Goal: Transaction & Acquisition: Book appointment/travel/reservation

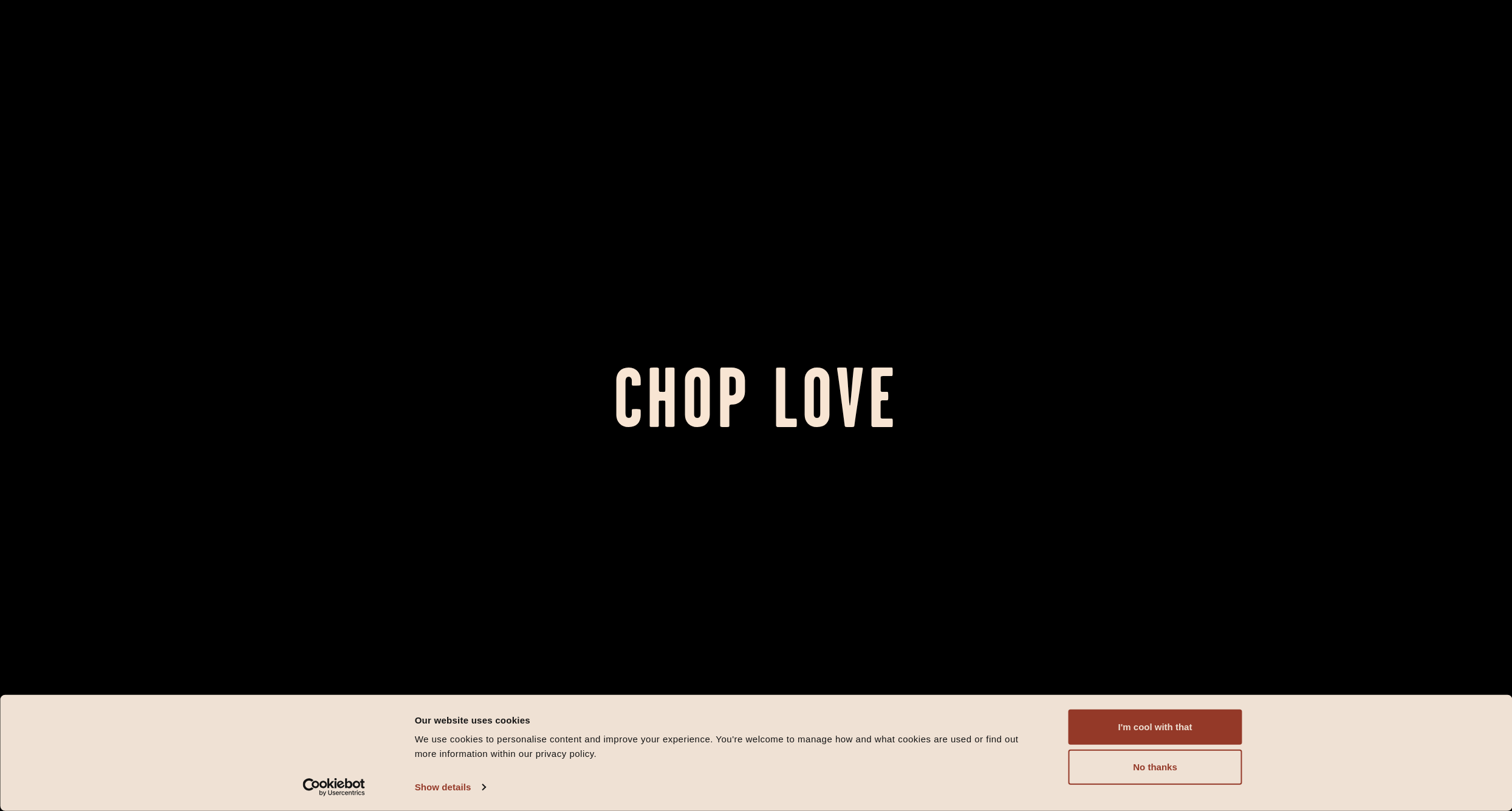
scroll to position [311, 0]
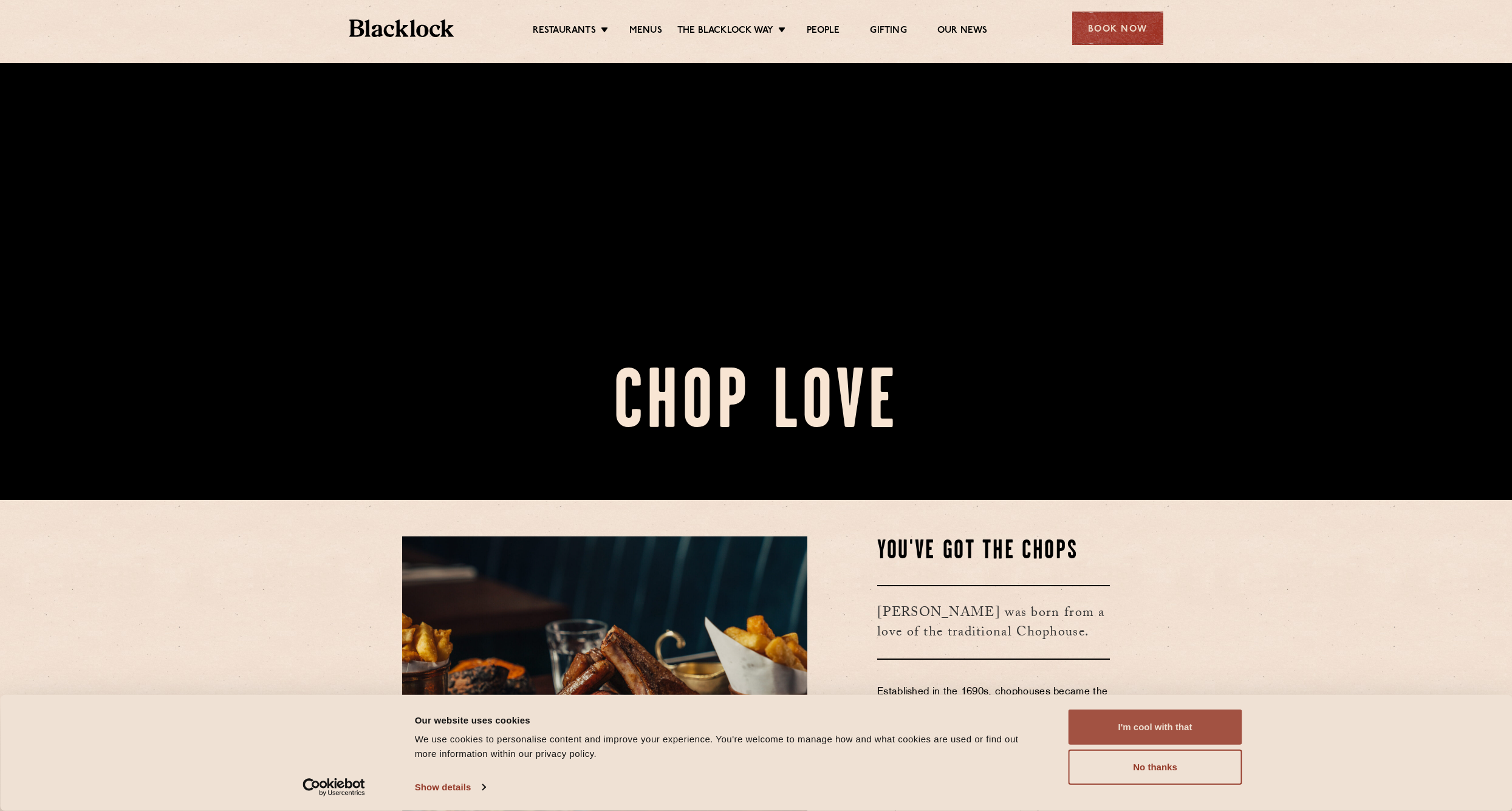
click at [1185, 735] on button "I'm cool with that" at bounding box center [1155, 727] width 174 height 36
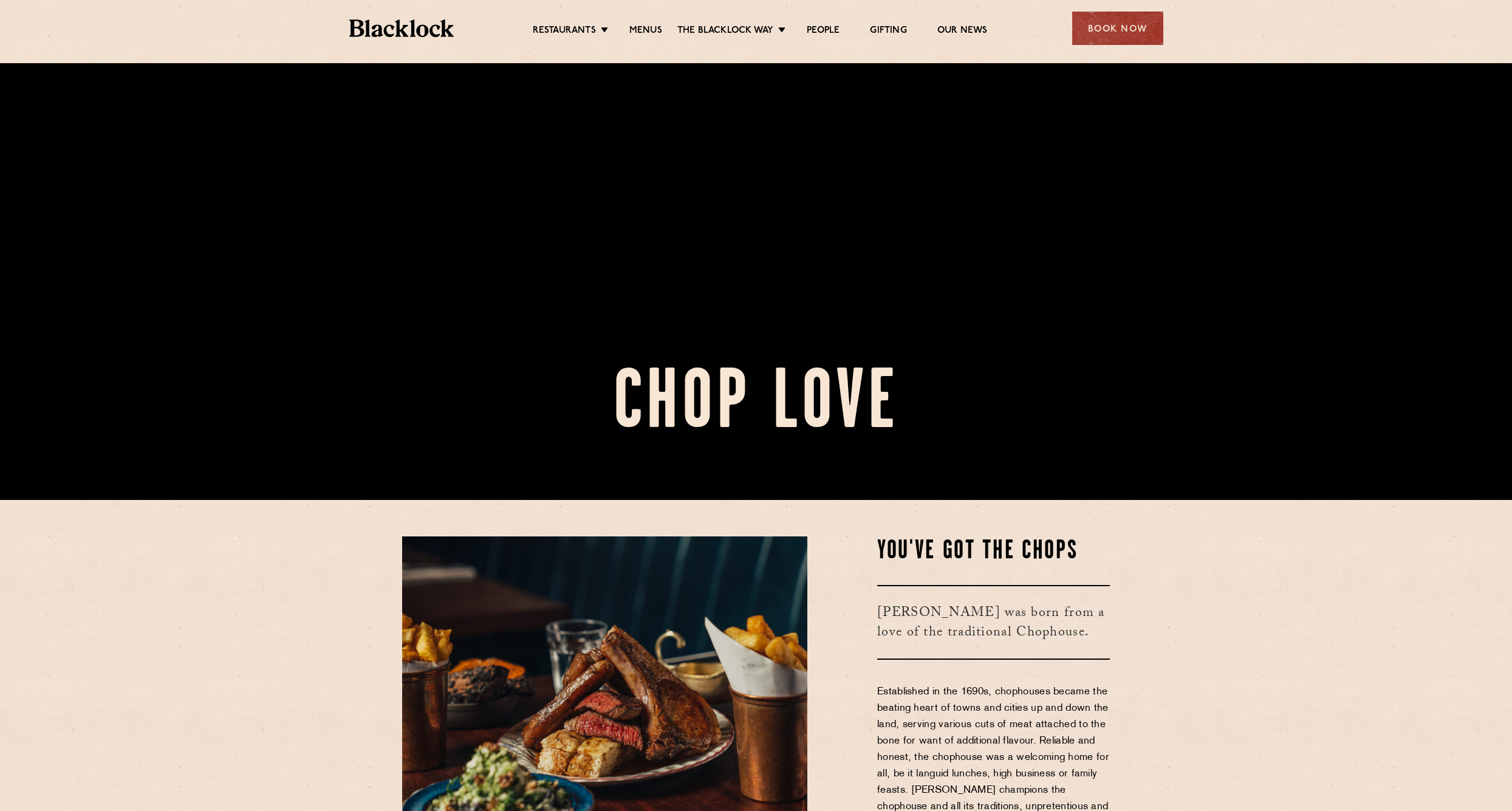
click at [1062, 27] on ul "Restaurants [GEOGRAPHIC_DATA] [GEOGRAPHIC_DATA] [GEOGRAPHIC_DATA] [GEOGRAPHIC_D…" at bounding box center [760, 28] width 612 height 20
click at [1085, 25] on div "Book Now" at bounding box center [1118, 28] width 91 height 34
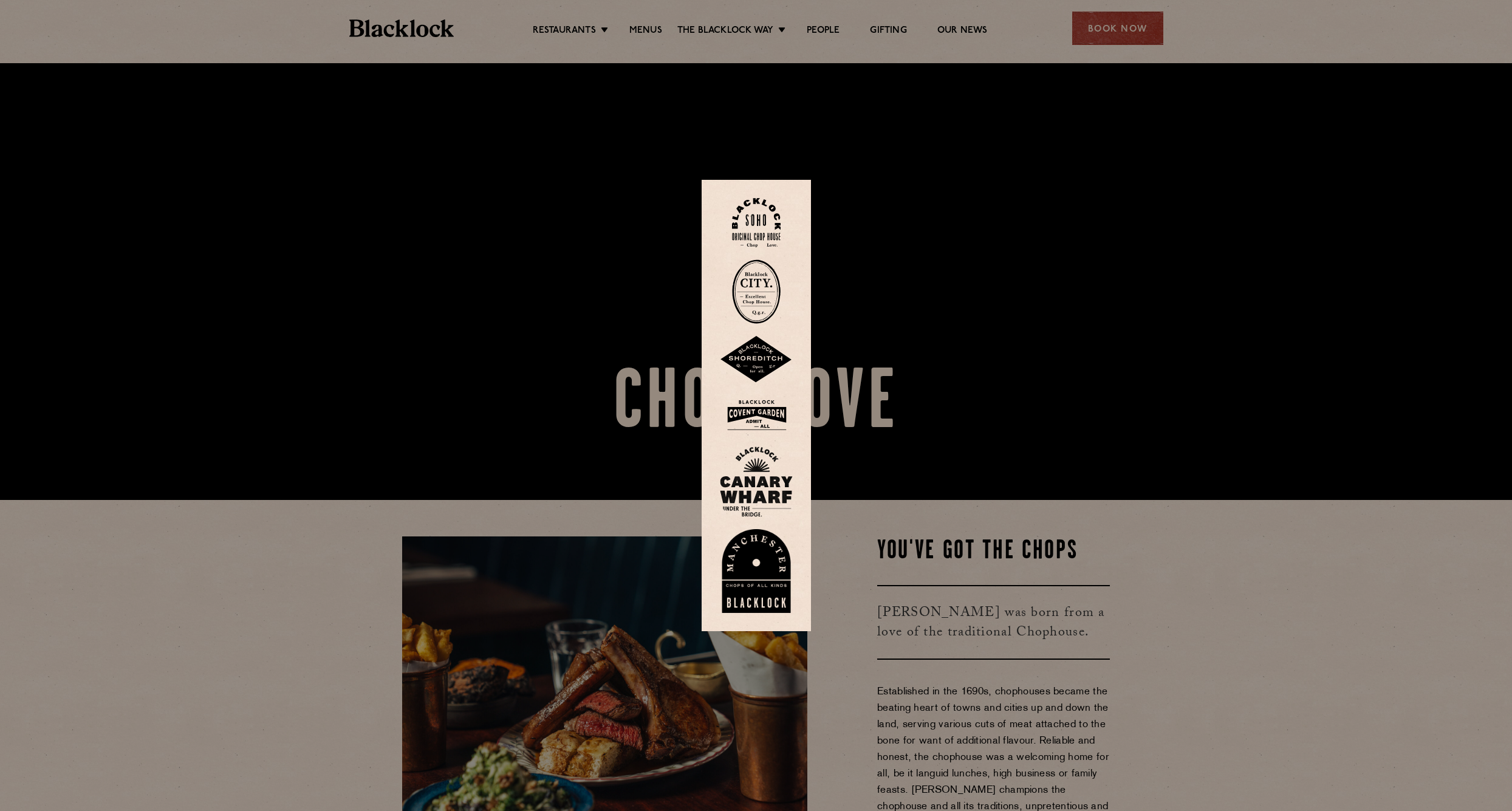
click at [774, 234] on img at bounding box center [756, 222] width 49 height 49
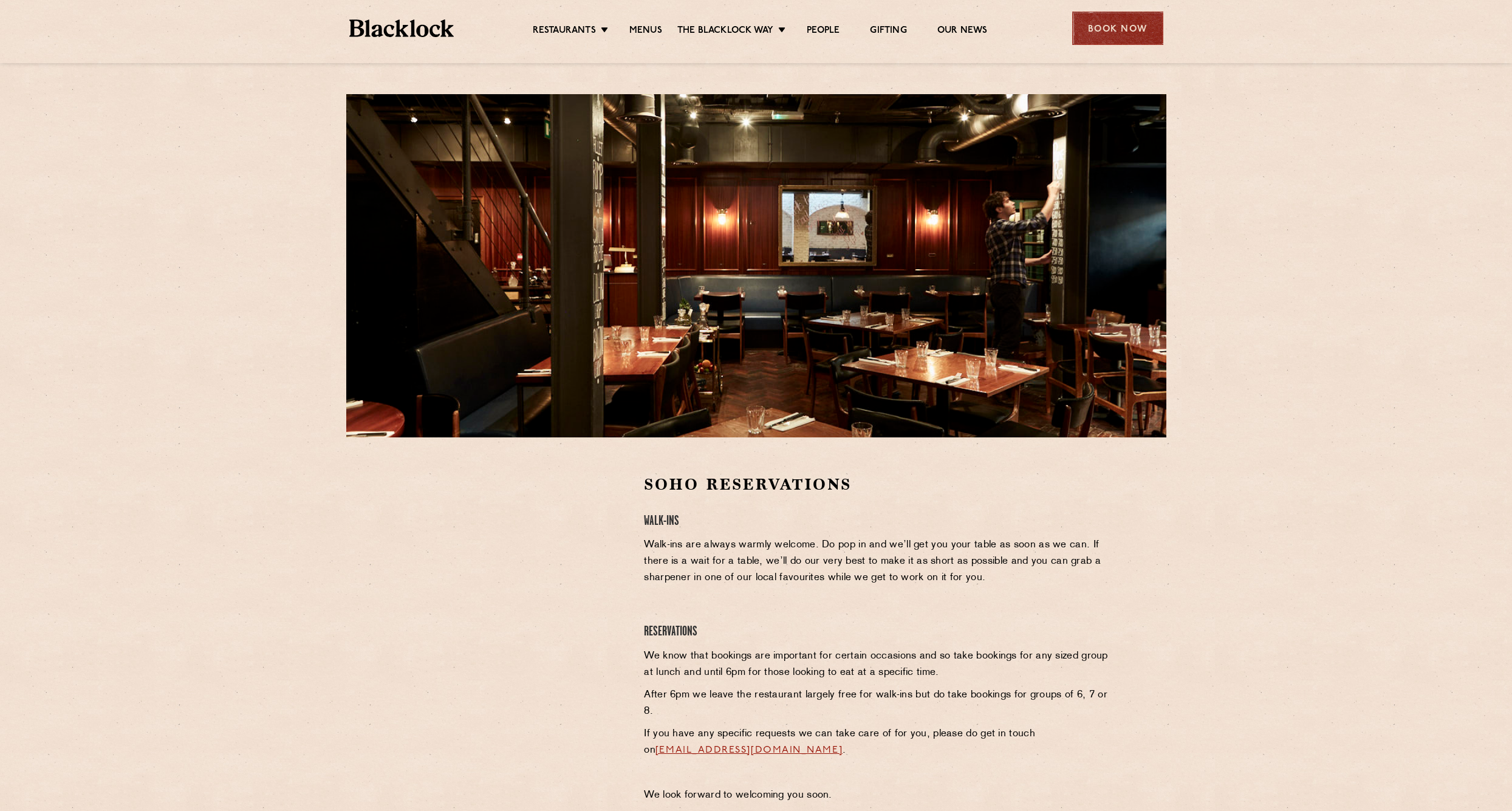
click at [1116, 23] on div "Book Now" at bounding box center [1118, 28] width 91 height 34
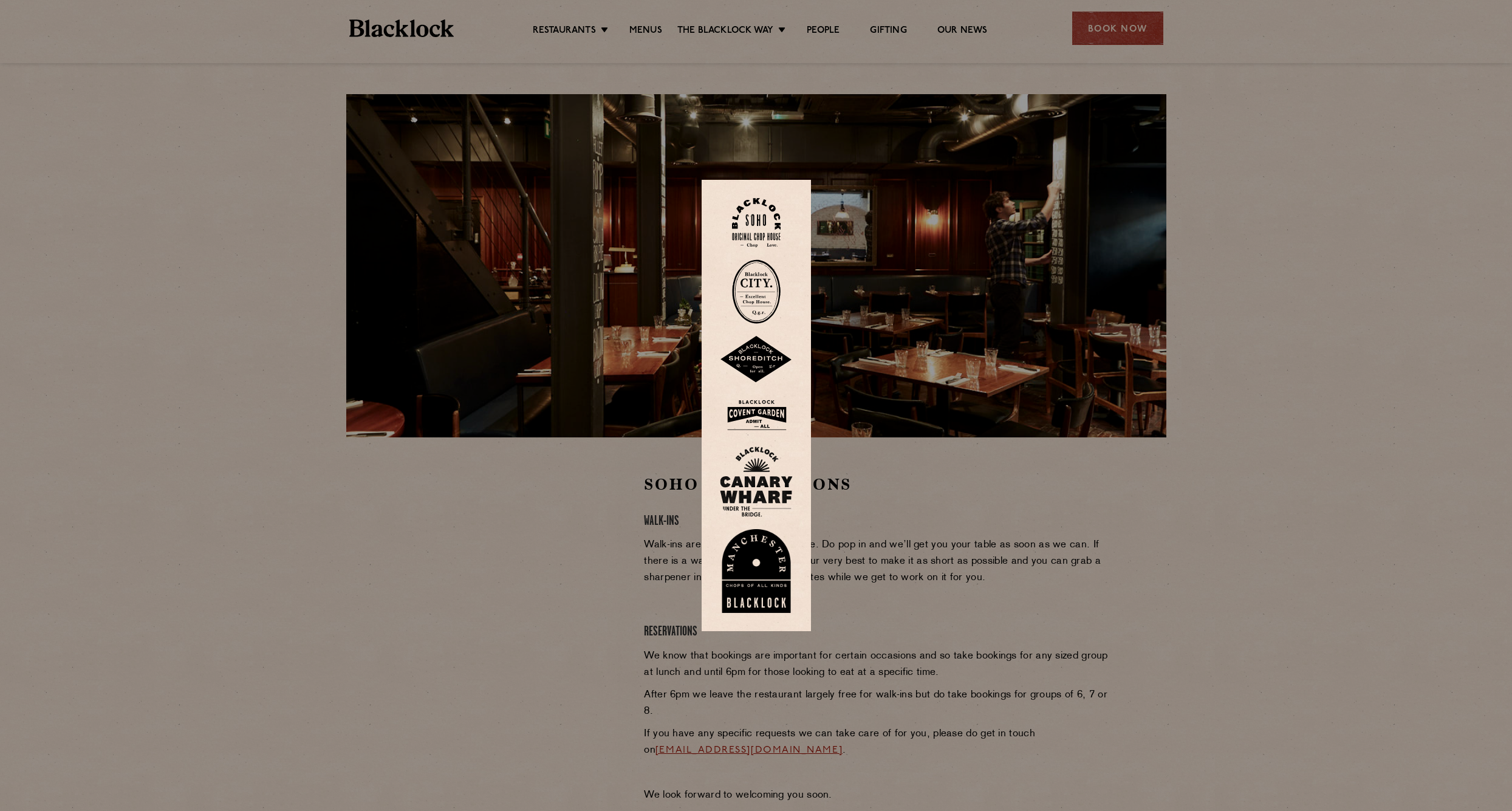
click at [771, 359] on img at bounding box center [756, 360] width 73 height 47
